Goal: Task Accomplishment & Management: Manage account settings

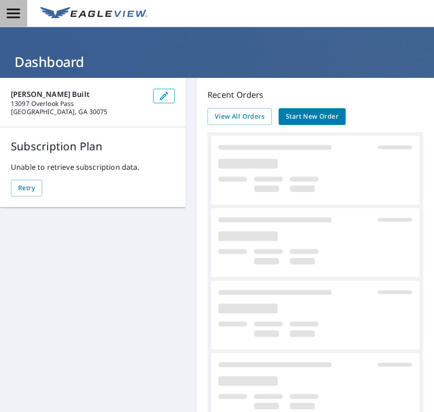
click at [11, 12] on icon "button" at bounding box center [13, 13] width 16 height 16
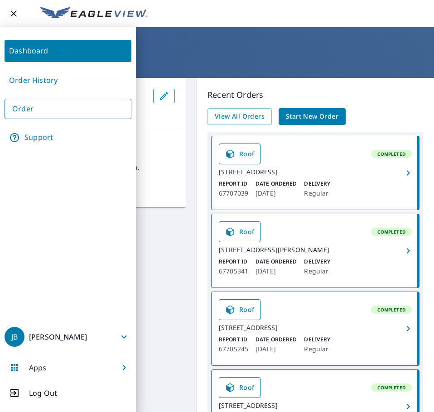
click at [125, 336] on icon "button" at bounding box center [124, 337] width 11 height 11
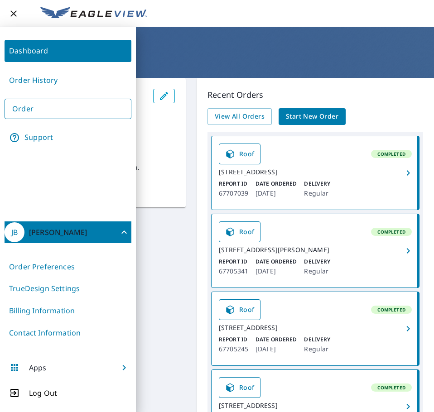
click at [18, 311] on link "Billing Information" at bounding box center [68, 311] width 127 height 22
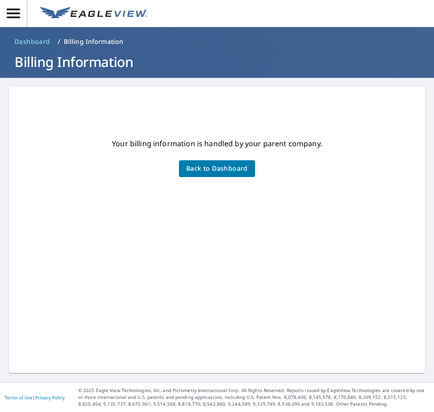
click at [226, 167] on span "Back to Dashboard" at bounding box center [217, 168] width 62 height 11
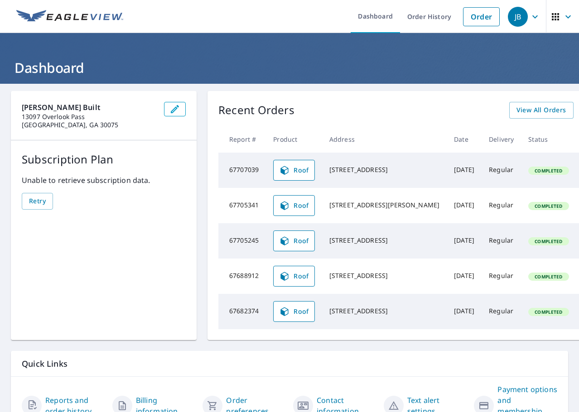
click at [433, 16] on icon "button" at bounding box center [568, 16] width 11 height 11
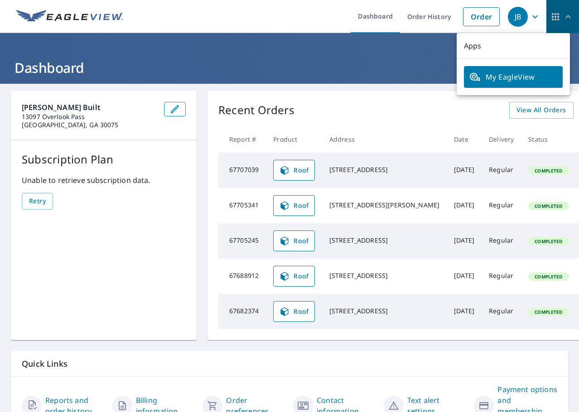
click at [433, 16] on icon "button" at bounding box center [567, 16] width 5 height 3
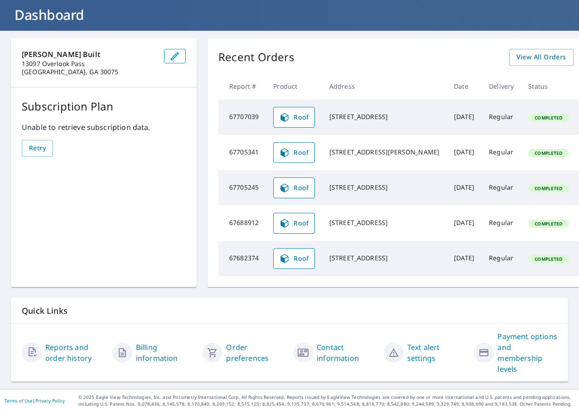
scroll to position [91, 0]
click at [150, 348] on link "Billing information" at bounding box center [166, 353] width 60 height 22
click at [142, 342] on link "Billing information" at bounding box center [166, 353] width 60 height 22
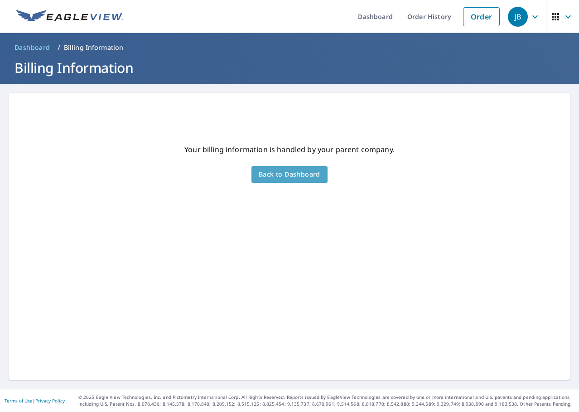
click at [288, 173] on span "Back to Dashboard" at bounding box center [290, 174] width 62 height 11
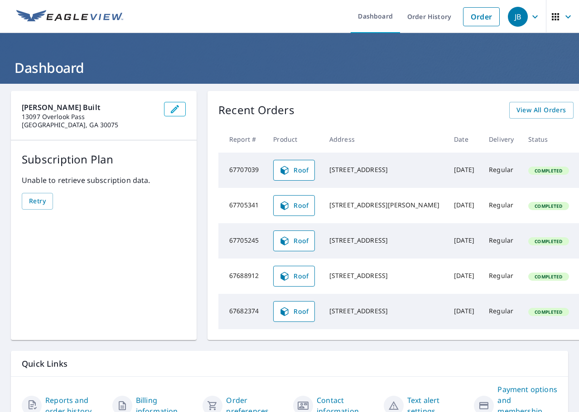
click at [433, 15] on icon "button" at bounding box center [535, 16] width 11 height 11
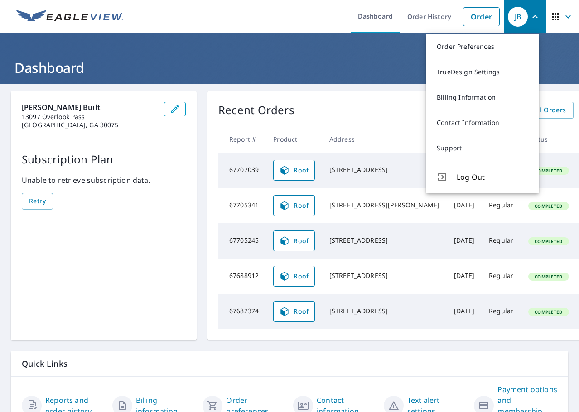
click at [433, 180] on span "Log Out" at bounding box center [493, 177] width 72 height 11
